Goal: Submit feedback/report problem: Submit feedback/report problem

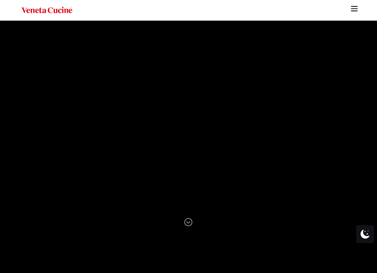
click at [355, 6] on img "Site" at bounding box center [354, 8] width 9 height 9
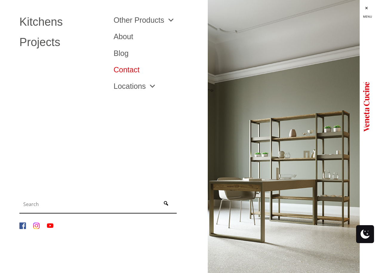
click at [126, 67] on link "Contact" at bounding box center [155, 69] width 85 height 7
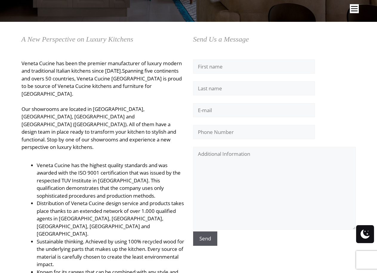
scroll to position [119, 0]
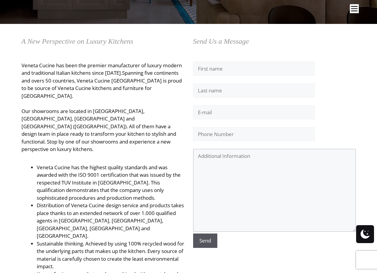
paste textarea "Hello, I would like to offer some suggestions for your website. No cost, no cat…"
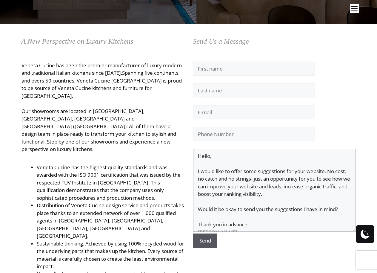
scroll to position [4, 0]
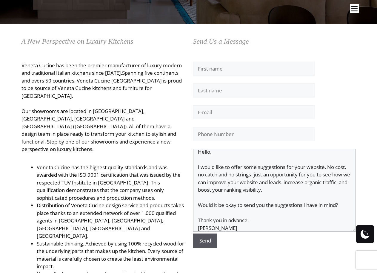
type textarea "Hello, I would like to offer some suggestions for your website. No cost, no cat…"
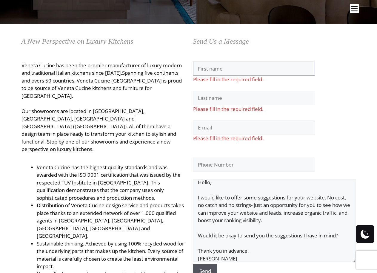
click at [214, 72] on input "Contact form" at bounding box center [254, 68] width 122 height 14
type input "[PERSON_NAME]"
type input "[EMAIL_ADDRESS][DOMAIN_NAME]"
type input "-"
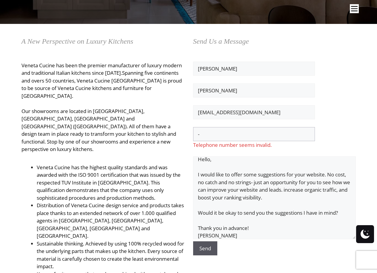
click at [211, 134] on input "-" at bounding box center [254, 134] width 122 height 14
type input "4565551234"
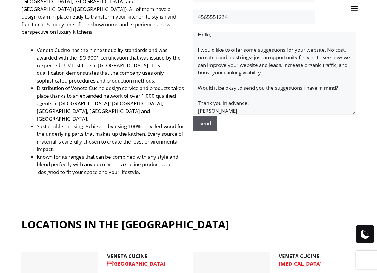
scroll to position [239, 0]
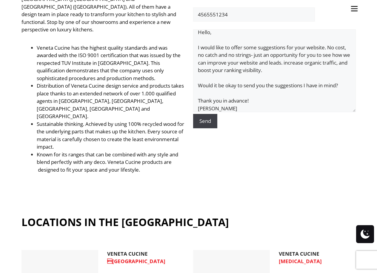
click at [207, 119] on input "Send" at bounding box center [205, 121] width 24 height 14
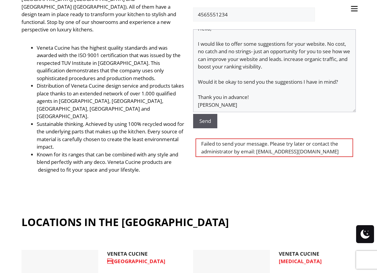
scroll to position [0, 0]
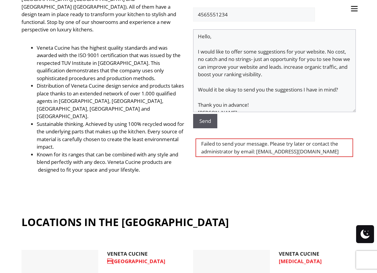
drag, startPoint x: 238, startPoint y: 110, endPoint x: 155, endPoint y: 22, distance: 121.2
click at [155, 22] on div "A New Perspective on Luxury Kitchens Veneta Cucine has been the premier manufac…" at bounding box center [188, 58] width 343 height 285
paste textarea "Hey, Do you have 5 minutes for me to show you how to get more organic traffic t…"
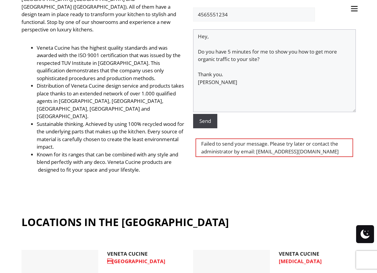
type textarea "Hey, Do you have 5 minutes for me to show you how to get more organic traffic t…"
click at [207, 121] on input "Send" at bounding box center [205, 121] width 24 height 14
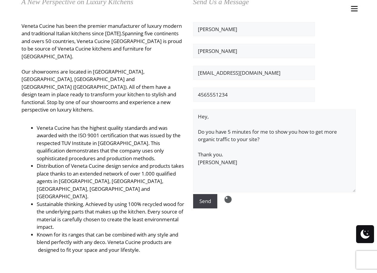
scroll to position [149, 0]
